Goal: Subscribe to service/newsletter

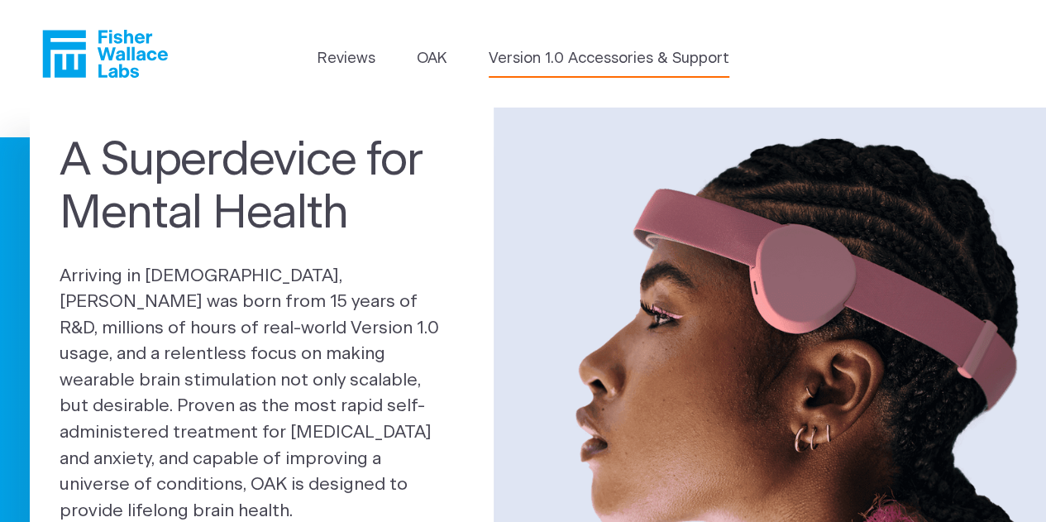
click at [560, 55] on link "Version 1.0 Accessories & Support" at bounding box center [609, 59] width 241 height 22
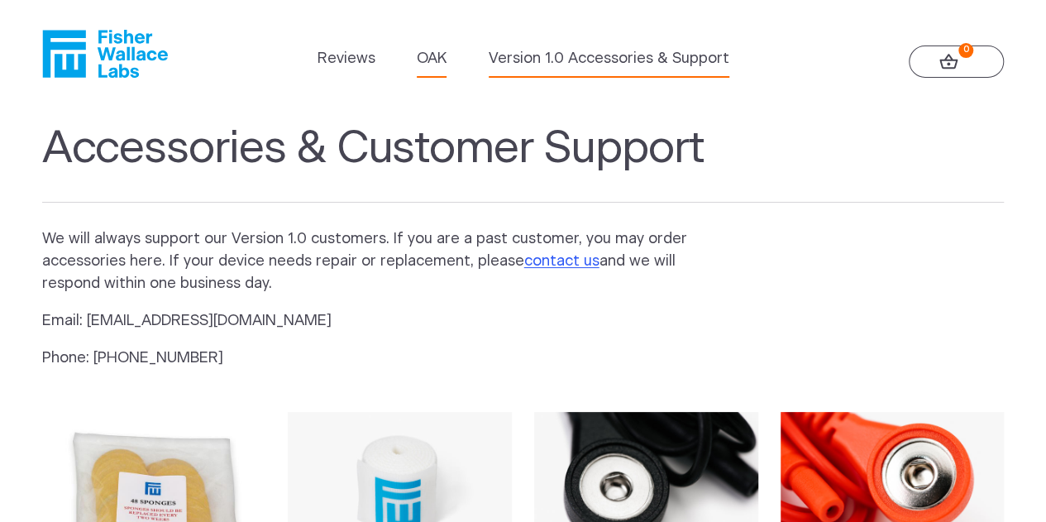
click at [440, 50] on link "OAK" at bounding box center [432, 59] width 30 height 22
click at [112, 60] on icon "Fisher Wallace" at bounding box center [105, 54] width 126 height 48
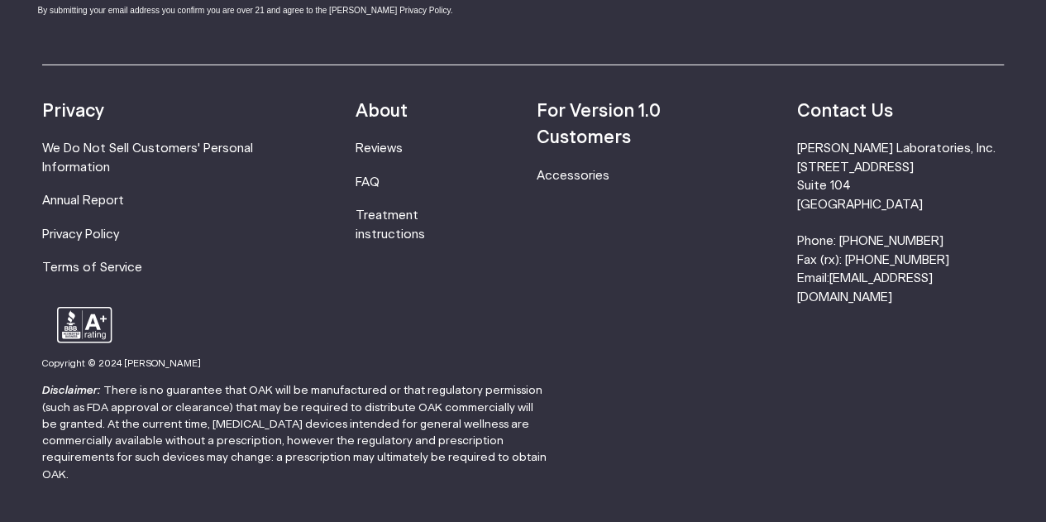
scroll to position [2956, 0]
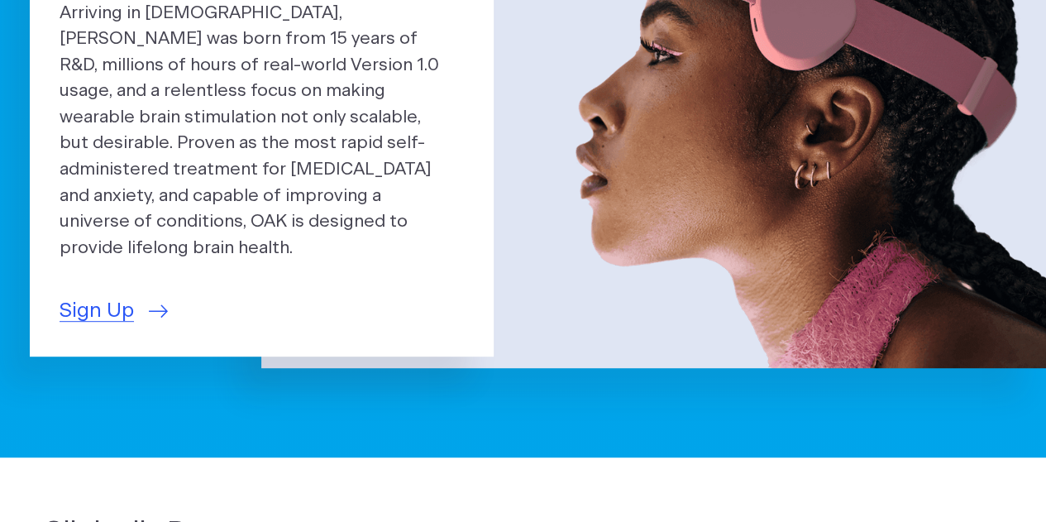
scroll to position [248, 0]
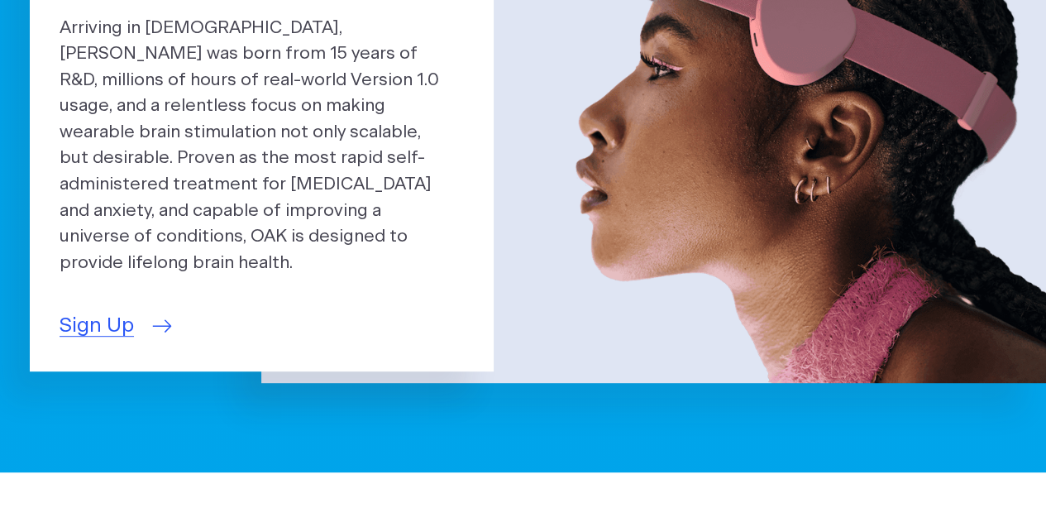
click at [137, 311] on link "Sign Up" at bounding box center [114, 326] width 108 height 31
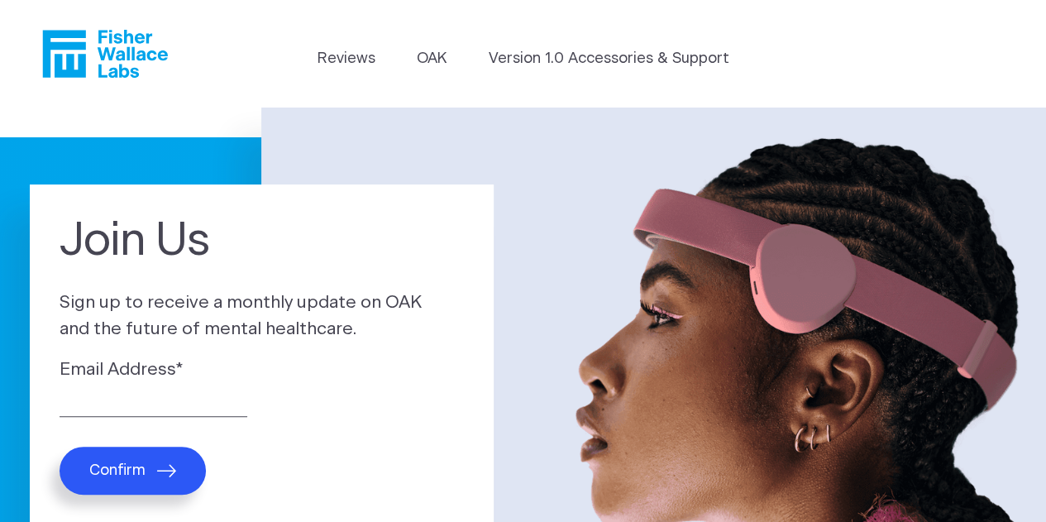
click at [116, 469] on span "Confirm" at bounding box center [117, 470] width 56 height 18
click at [99, 390] on div "Email Address *" at bounding box center [262, 386] width 404 height 60
click at [73, 403] on input "Email Address *" at bounding box center [154, 404] width 188 height 26
type input "m.martinez-garza@seniorcarepartnersmi.org"
click at [130, 484] on button "Confirm" at bounding box center [133, 470] width 146 height 48
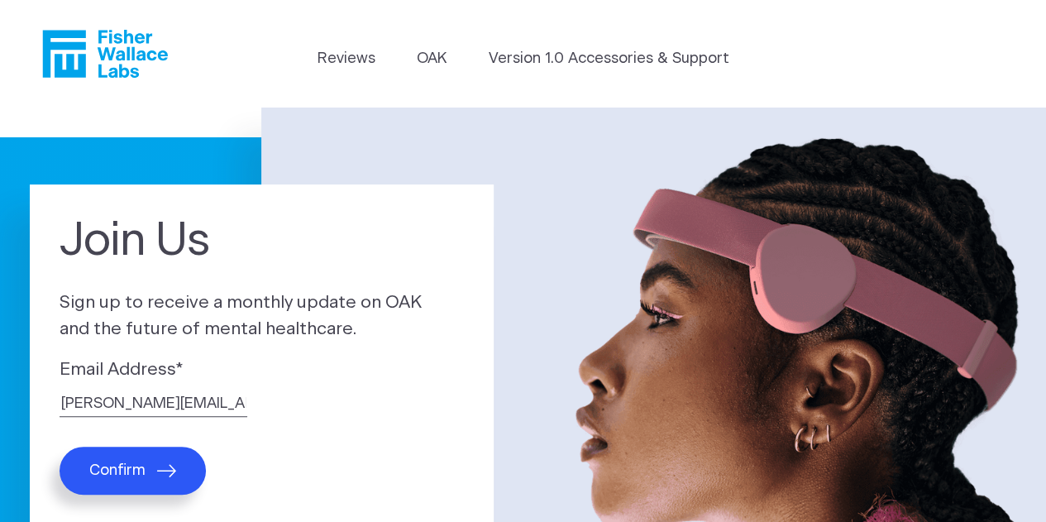
click at [129, 475] on span "Confirm" at bounding box center [117, 470] width 56 height 18
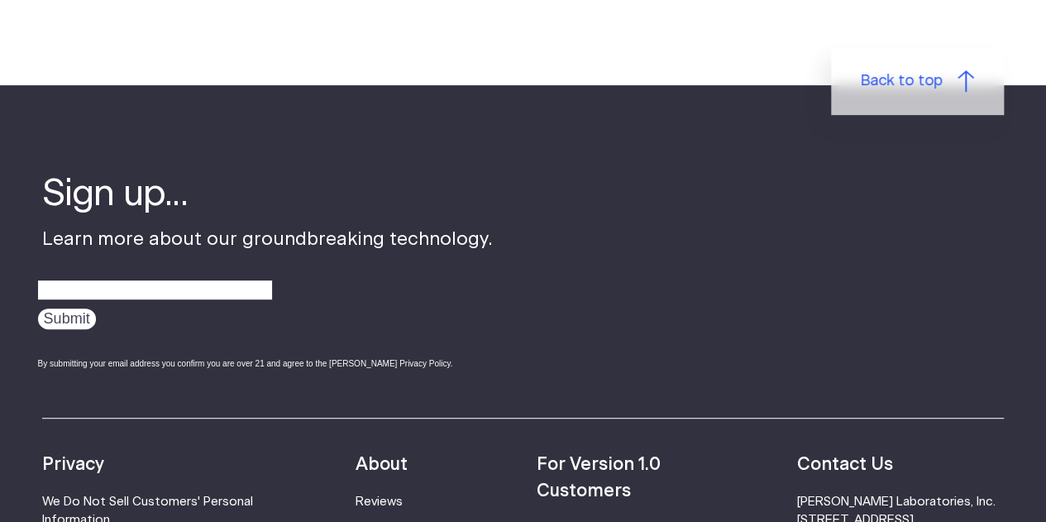
scroll to position [248, 0]
click at [183, 287] on input "email" at bounding box center [155, 290] width 234 height 26
type input "[PERSON_NAME][EMAIL_ADDRESS][DOMAIN_NAME]"
click at [72, 320] on input "Submit" at bounding box center [67, 318] width 58 height 21
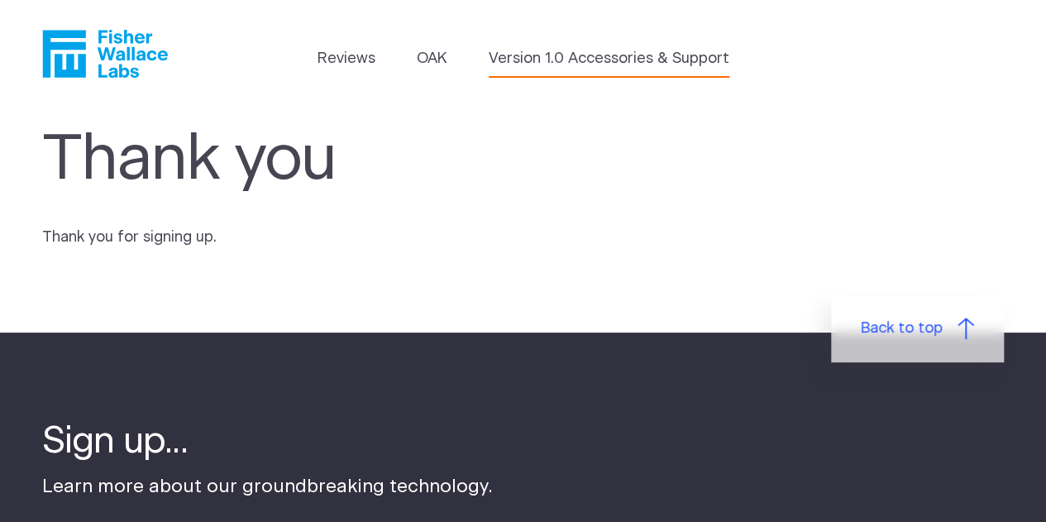
click at [633, 65] on link "Version 1.0 Accessories & Support" at bounding box center [609, 59] width 241 height 22
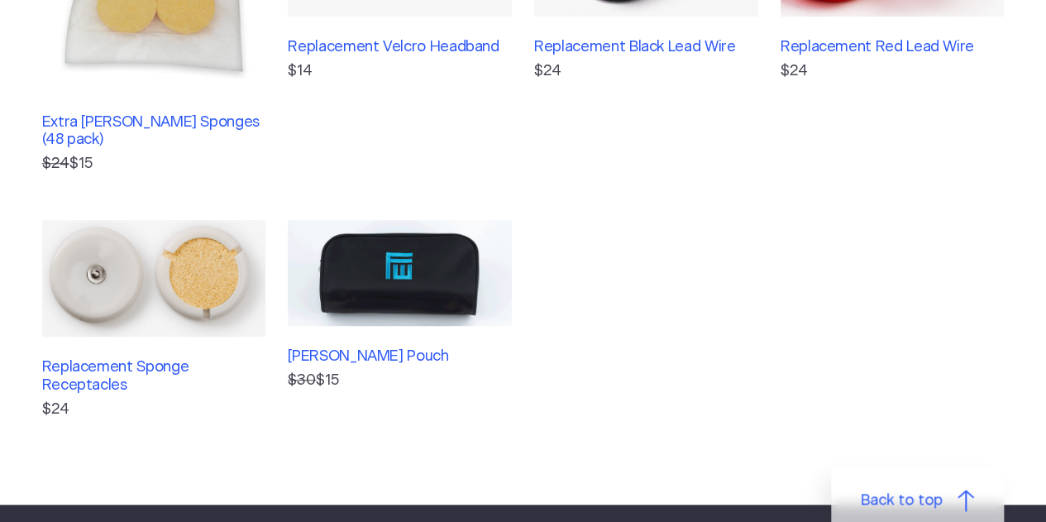
scroll to position [661, 0]
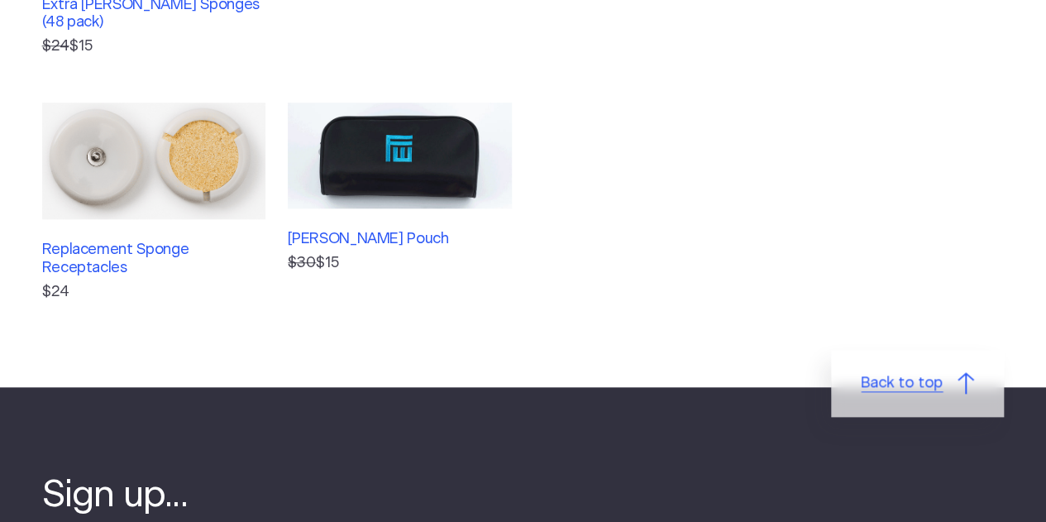
click at [915, 388] on span "Back to top" at bounding box center [902, 383] width 82 height 22
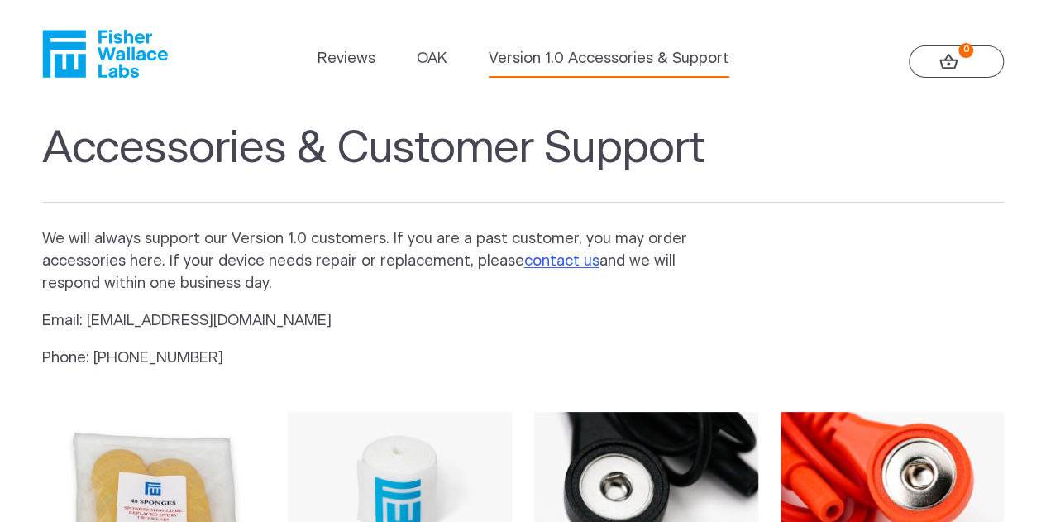
click at [572, 62] on link "Version 1.0 Accessories & Support" at bounding box center [609, 59] width 241 height 22
click at [83, 44] on icon "Fisher Wallace" at bounding box center [63, 53] width 43 height 47
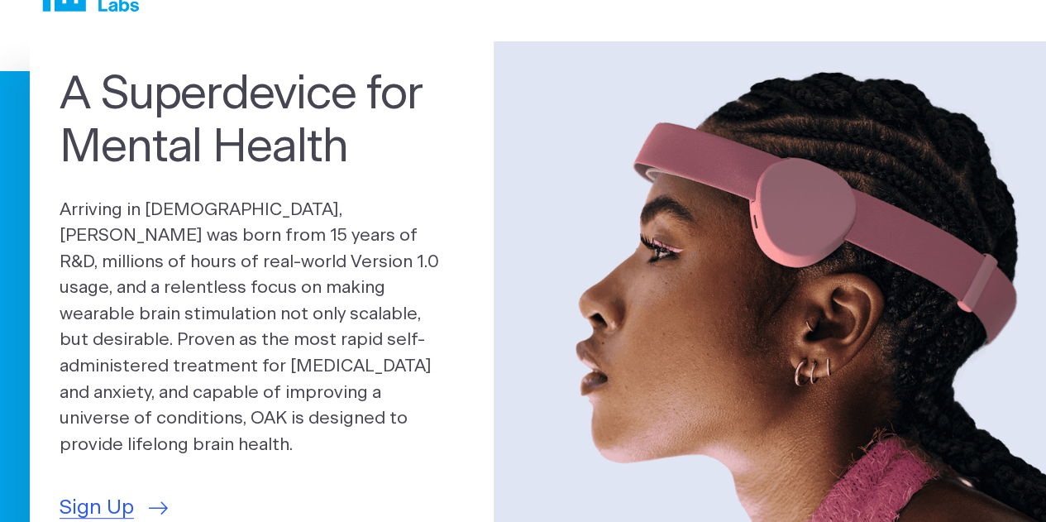
scroll to position [248, 0]
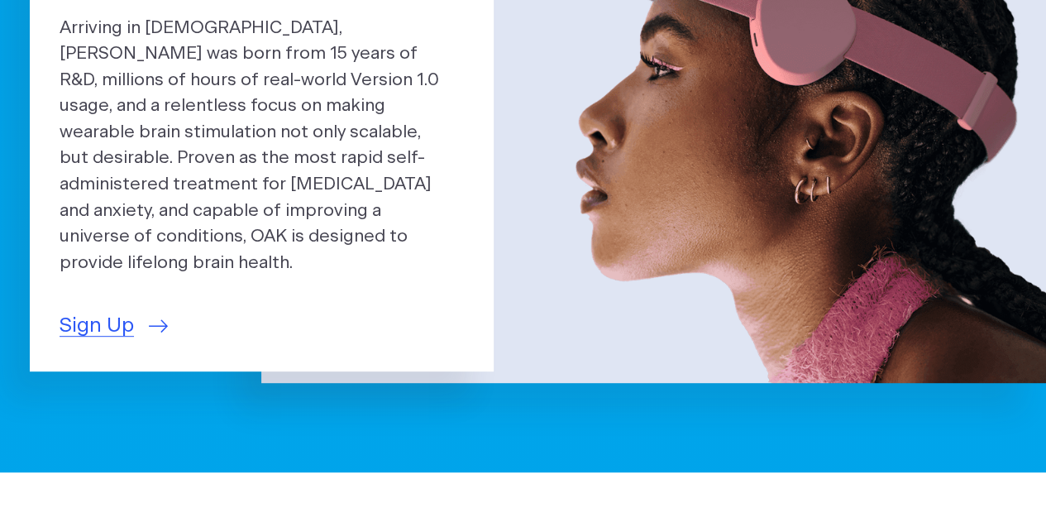
click at [220, 198] on p "Arriving in 2025, OAK was born from 15 years of R&D, millions of hours of real-…" at bounding box center [262, 145] width 404 height 261
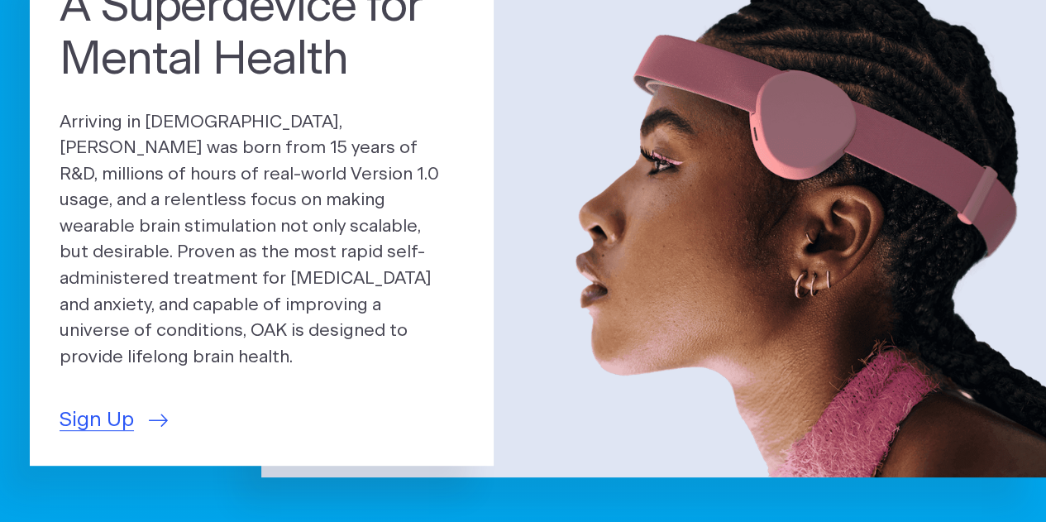
scroll to position [83, 0]
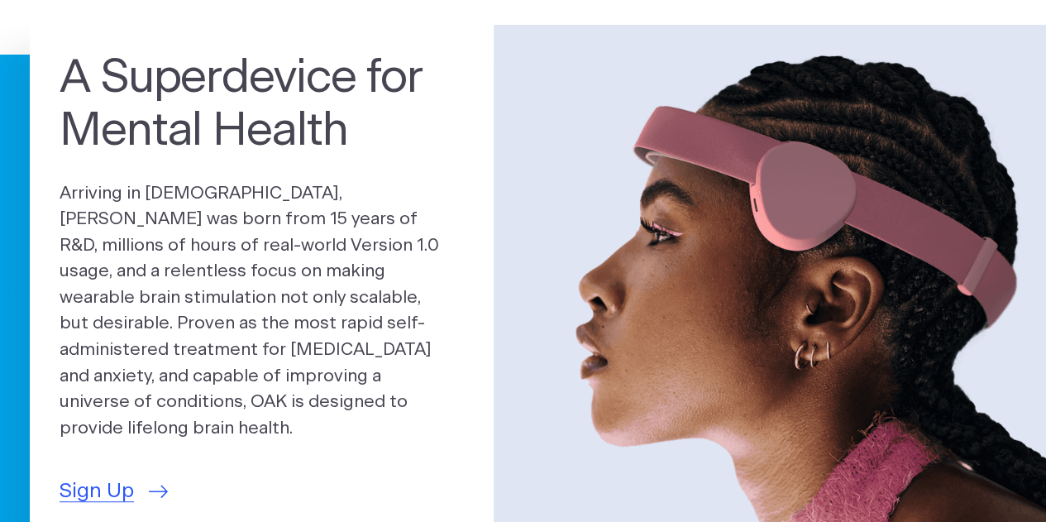
click at [780, 184] on img at bounding box center [653, 286] width 785 height 523
click at [323, 80] on h1 "A Superdevice for Mental Health" at bounding box center [262, 104] width 404 height 107
drag, startPoint x: 295, startPoint y: 98, endPoint x: 285, endPoint y: 108, distance: 14.6
click at [294, 98] on h1 "A Superdevice for Mental Health" at bounding box center [262, 104] width 404 height 107
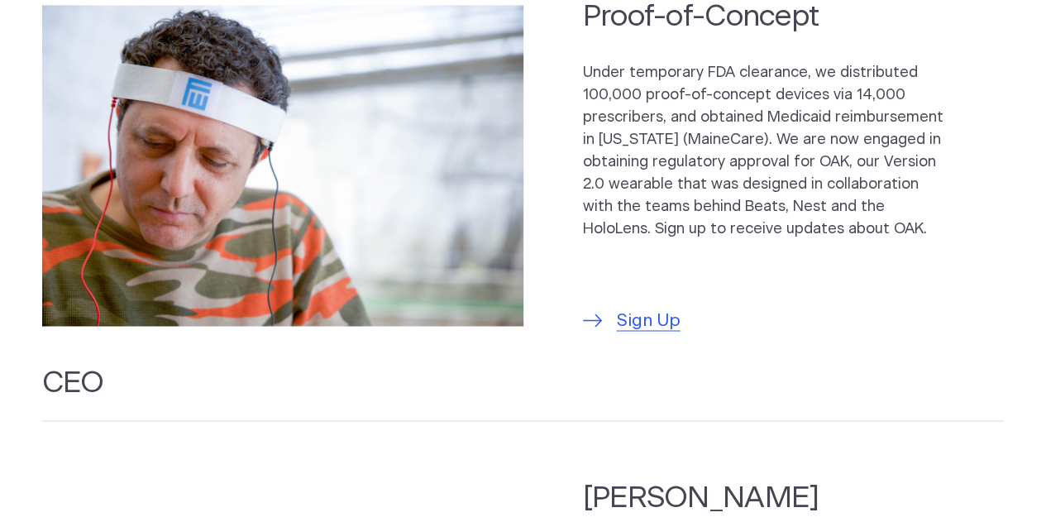
scroll to position [1240, 0]
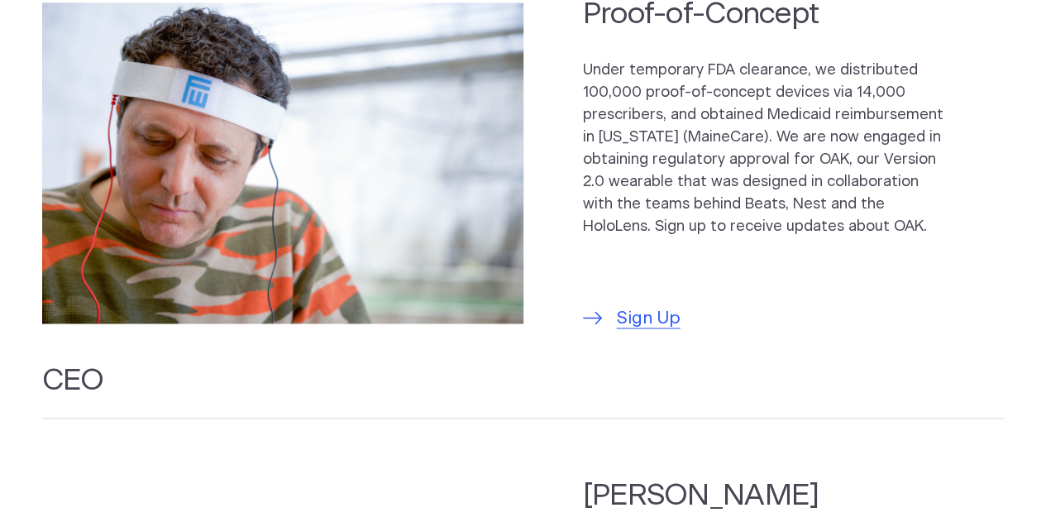
click at [208, 59] on img at bounding box center [282, 162] width 481 height 321
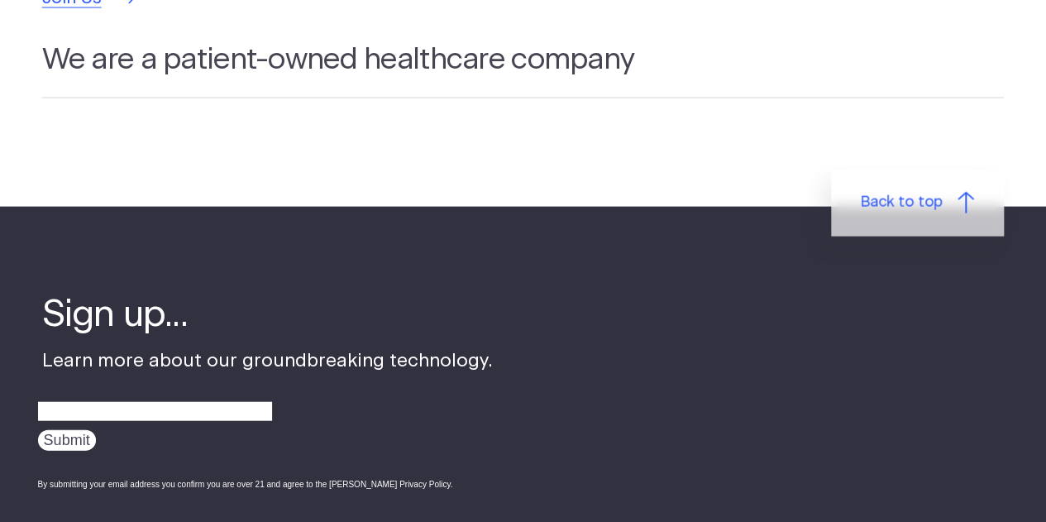
scroll to position [4630, 0]
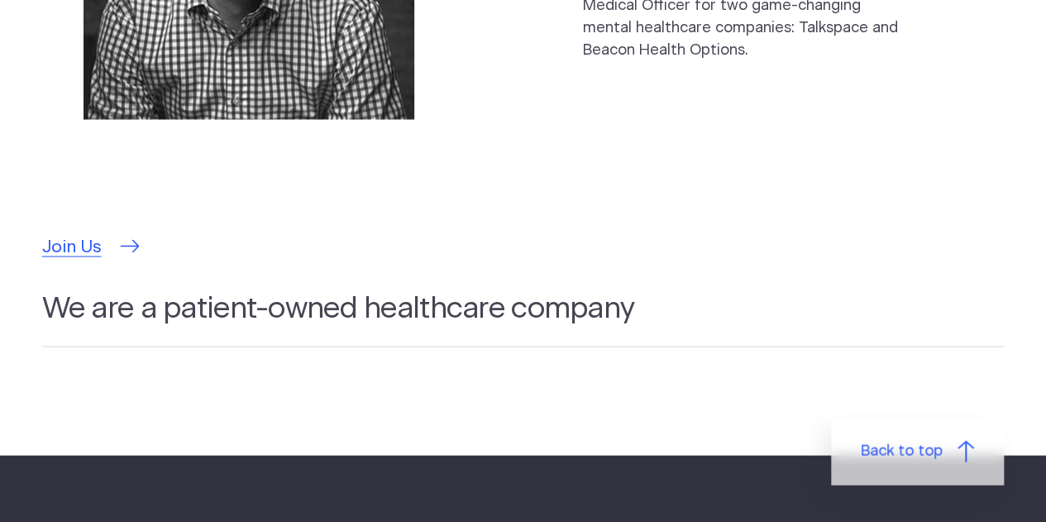
click at [78, 233] on span "Join Us" at bounding box center [72, 246] width 60 height 26
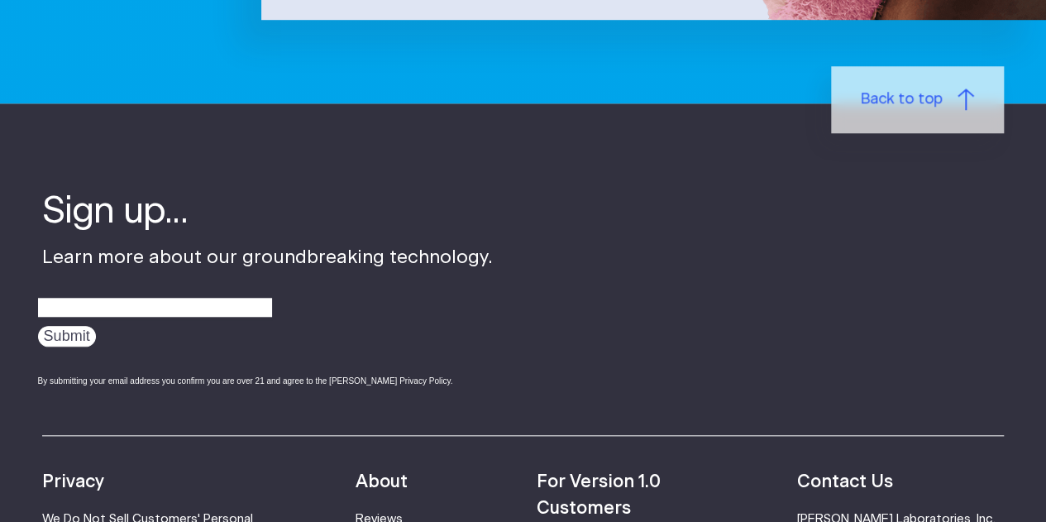
scroll to position [827, 0]
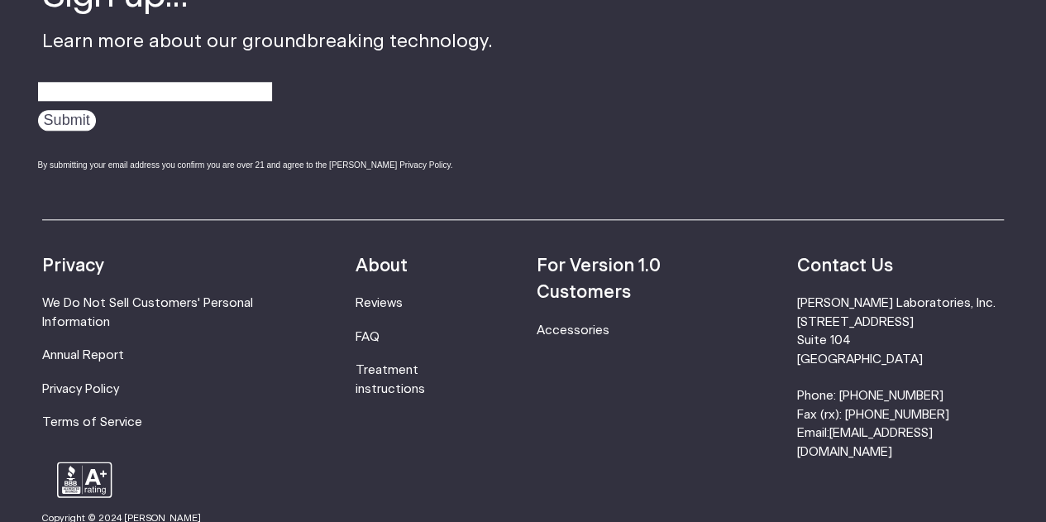
click at [594, 289] on strong "For Version 1.0 Customers" at bounding box center [599, 279] width 124 height 44
click at [599, 266] on strong "For Version 1.0 Customers" at bounding box center [599, 279] width 124 height 44
click at [129, 417] on link "Terms of Service" at bounding box center [92, 422] width 100 height 12
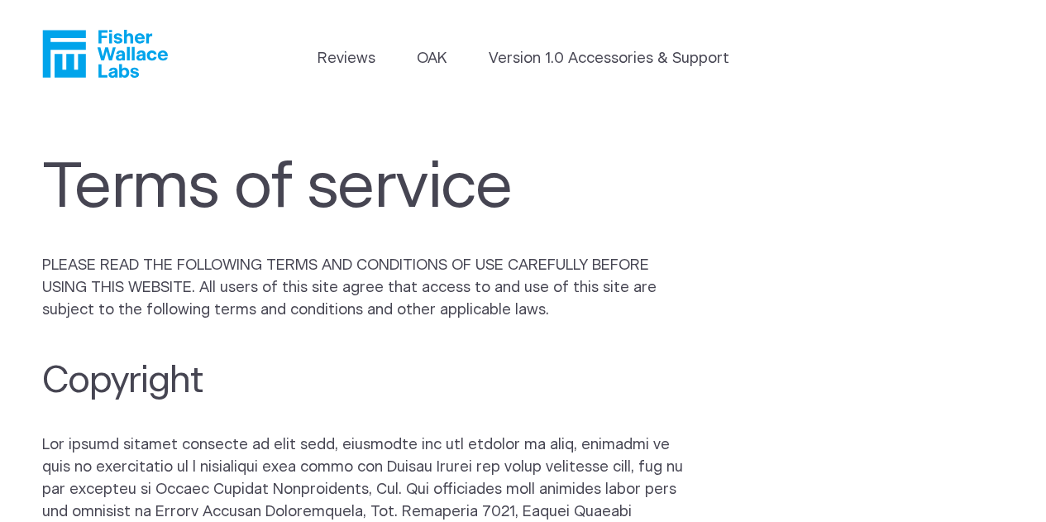
click at [127, 50] on icon "Fisher Wallace" at bounding box center [111, 54] width 113 height 48
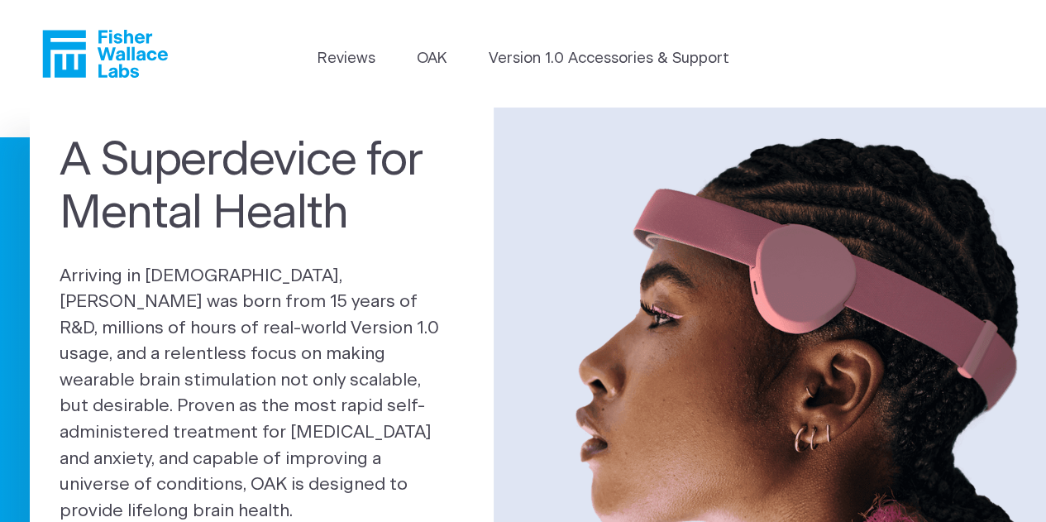
click at [49, 65] on icon "Fisher Wallace" at bounding box center [63, 53] width 43 height 47
drag, startPoint x: 0, startPoint y: 0, endPoint x: 56, endPoint y: 65, distance: 86.2
click at [56, 65] on icon "Fisher Wallace" at bounding box center [105, 54] width 126 height 48
click at [68, 60] on icon "Fisher Wallace" at bounding box center [111, 54] width 113 height 48
click at [771, 322] on img at bounding box center [653, 368] width 785 height 523
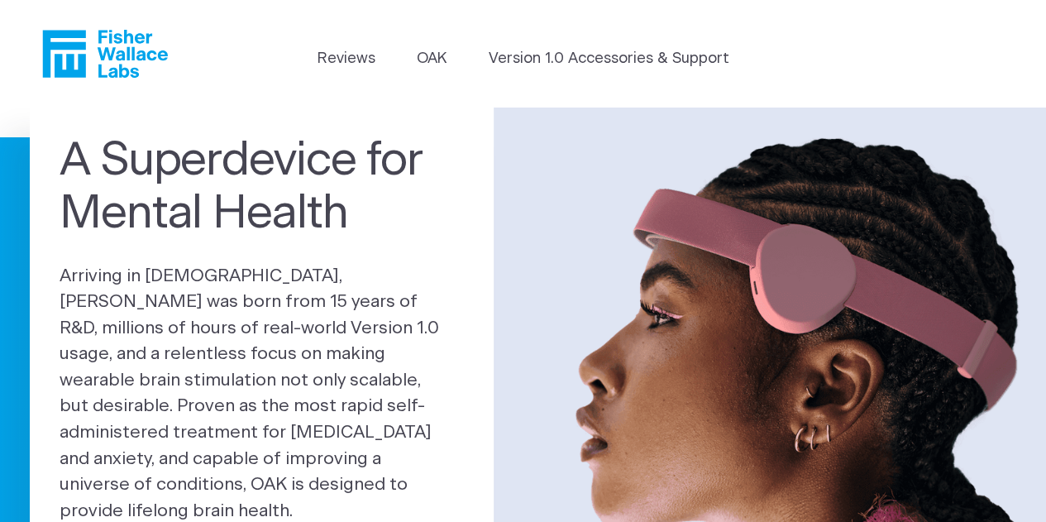
click at [738, 357] on img at bounding box center [653, 368] width 785 height 523
click at [362, 52] on link "Reviews" at bounding box center [346, 59] width 58 height 22
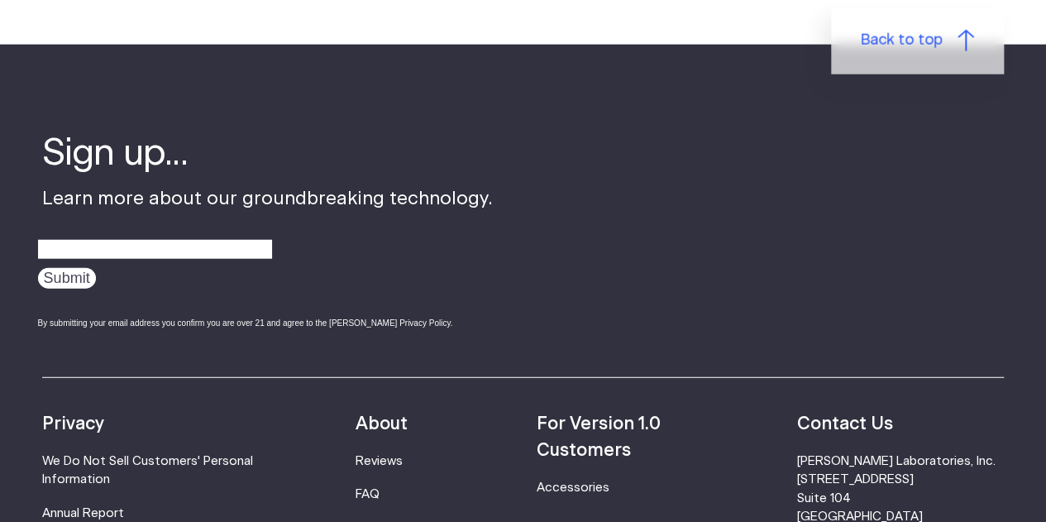
scroll to position [2067, 0]
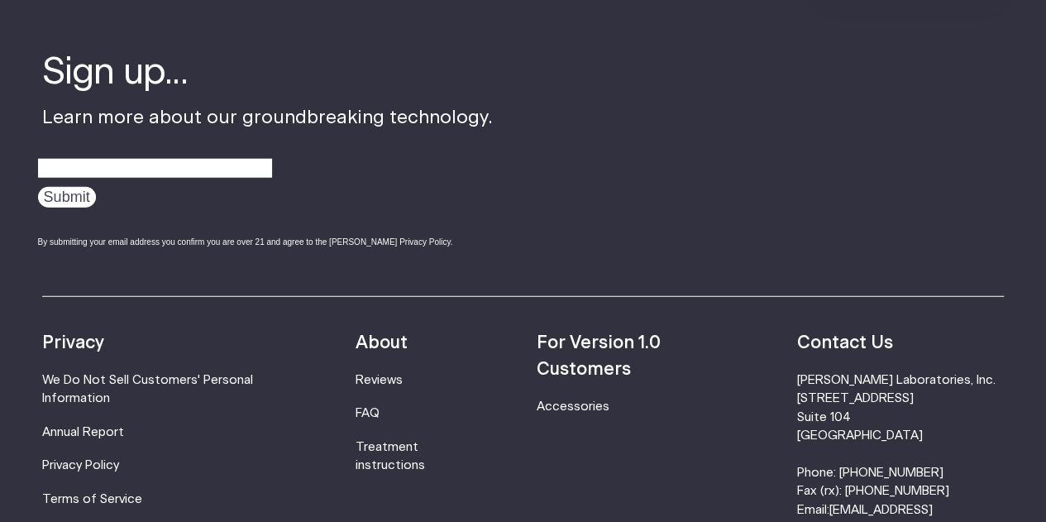
click at [865, 388] on li "[PERSON_NAME] Laboratories, Inc. [STREET_ADDRESS] Phone: [PHONE_NUMBER] Fax (rx…" at bounding box center [900, 454] width 208 height 167
click at [863, 371] on li "[PERSON_NAME] Laboratories, Inc. [STREET_ADDRESS] Phone: [PHONE_NUMBER] Fax (rx…" at bounding box center [900, 454] width 208 height 167
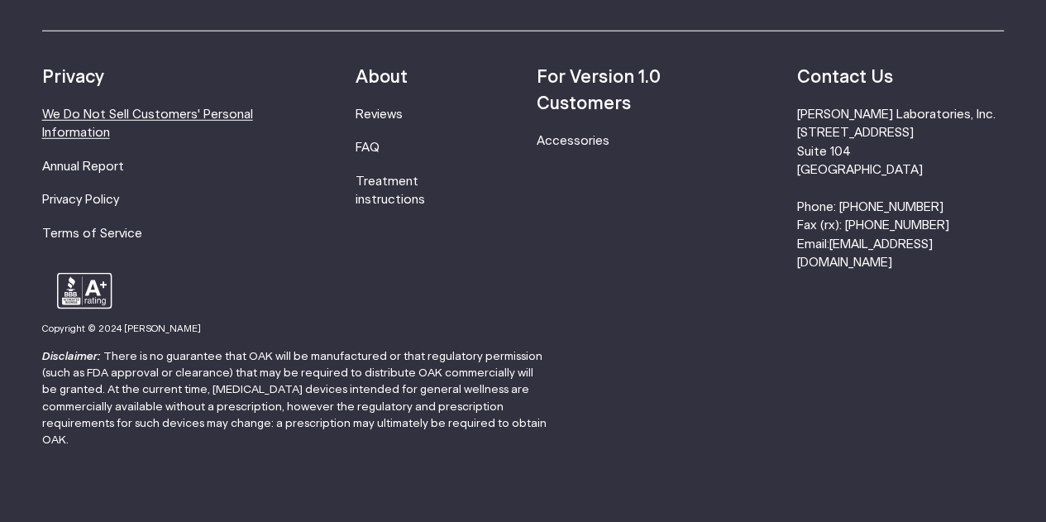
scroll to position [2333, 0]
